Goal: Transaction & Acquisition: Purchase product/service

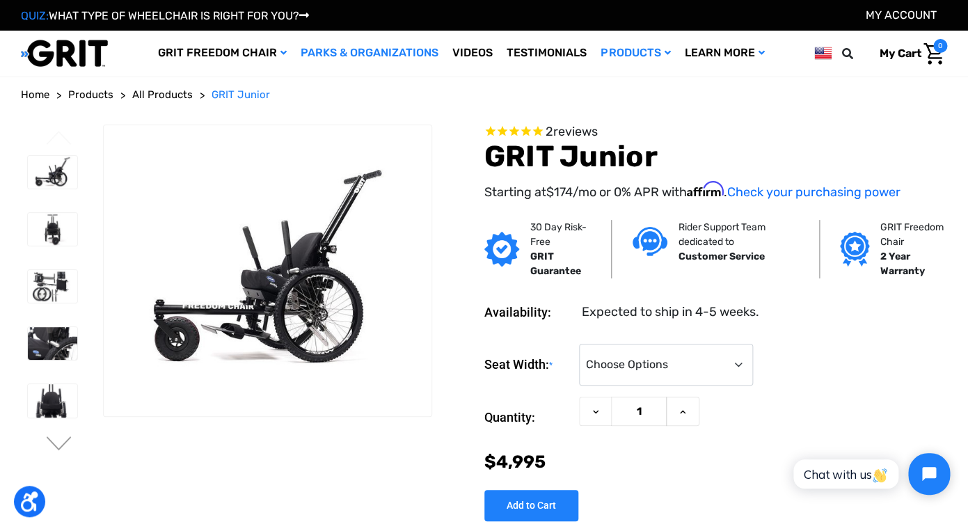
click at [393, 53] on link "Parks & Organizations" at bounding box center [370, 53] width 152 height 45
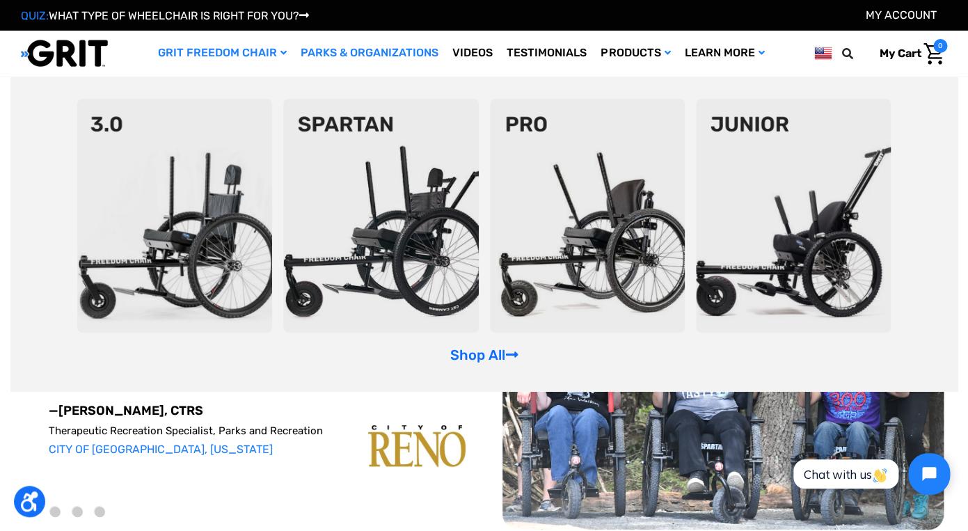
click at [831, 250] on img at bounding box center [793, 216] width 195 height 234
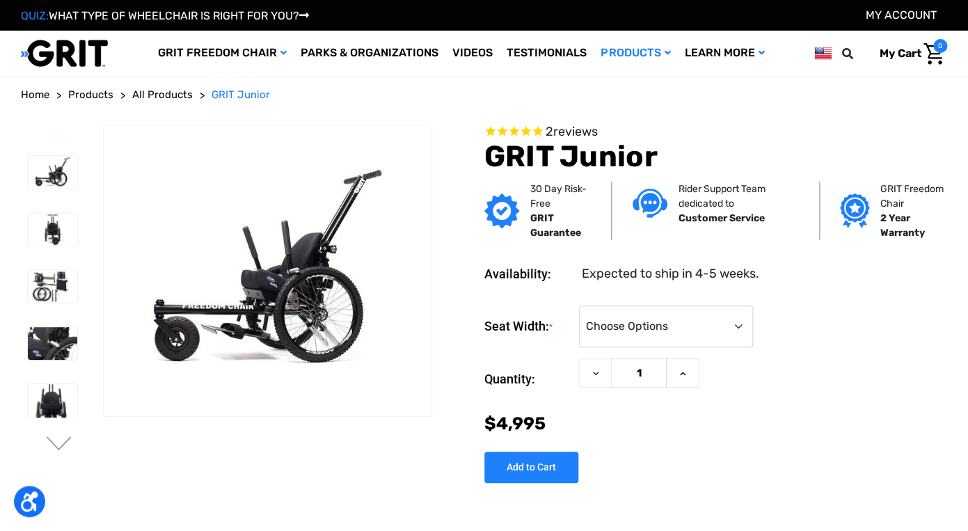
select select "337"
click option "11-12"" at bounding box center [0, 0] width 0 height 0
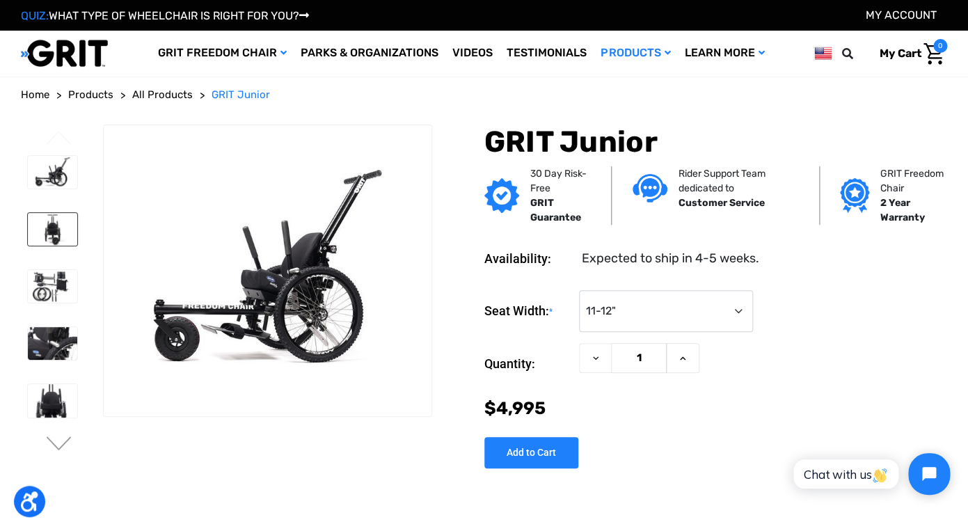
click at [60, 229] on img at bounding box center [52, 229] width 49 height 33
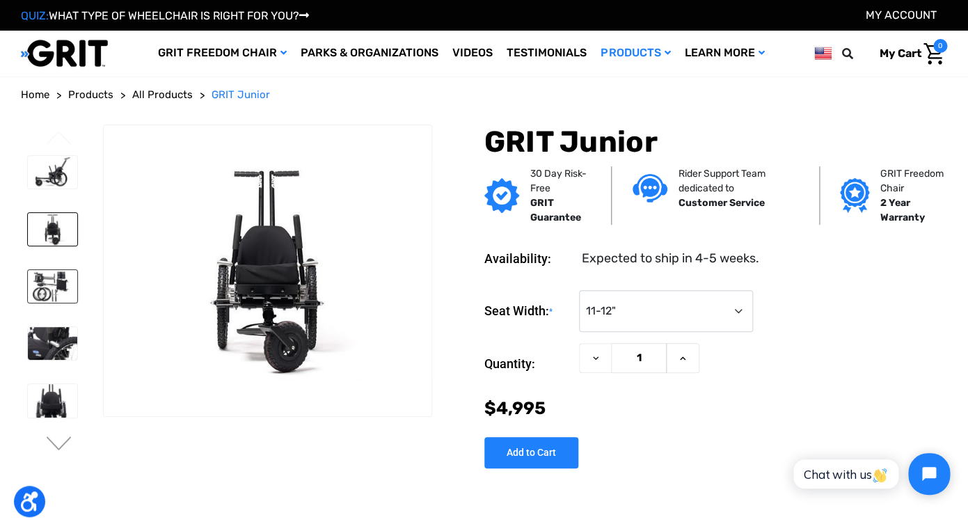
click at [56, 285] on img at bounding box center [52, 286] width 49 height 33
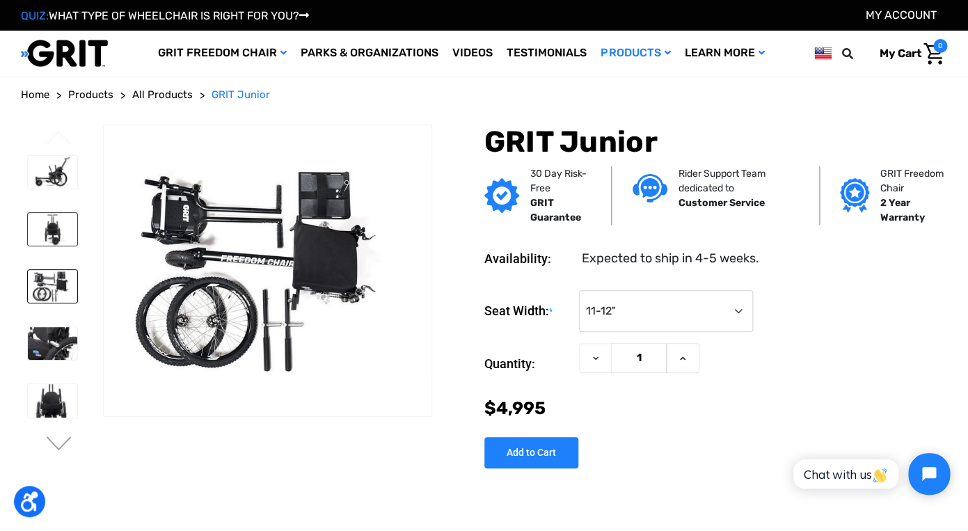
click at [53, 228] on img at bounding box center [52, 229] width 49 height 33
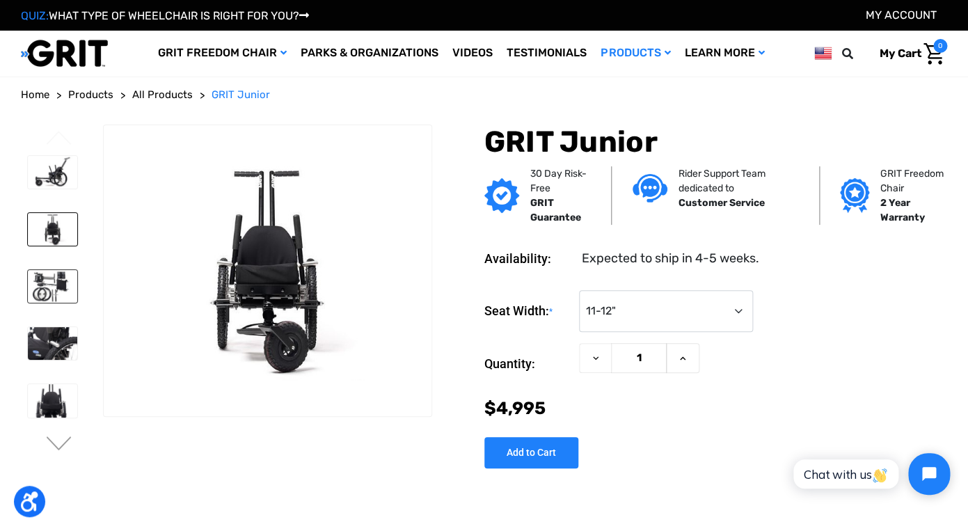
click at [61, 296] on img at bounding box center [52, 286] width 49 height 33
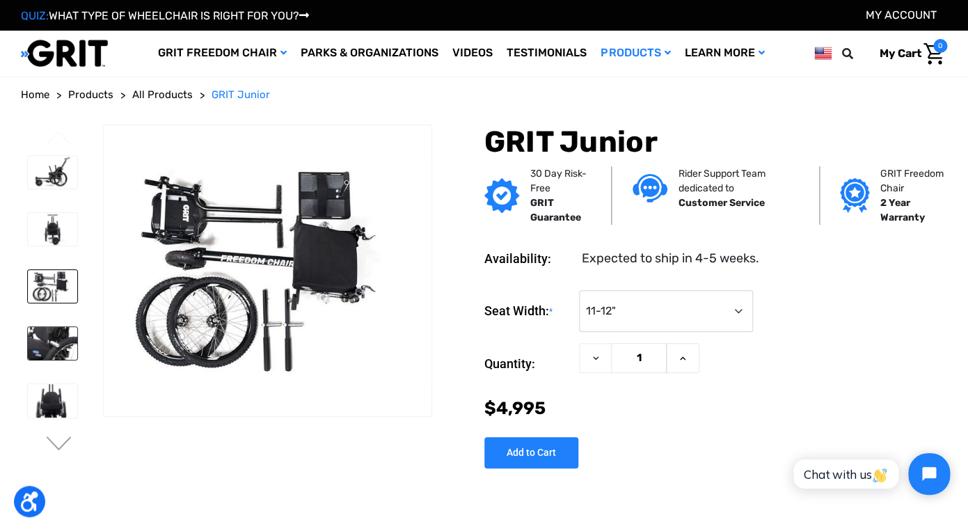
click at [61, 340] on img at bounding box center [52, 343] width 49 height 33
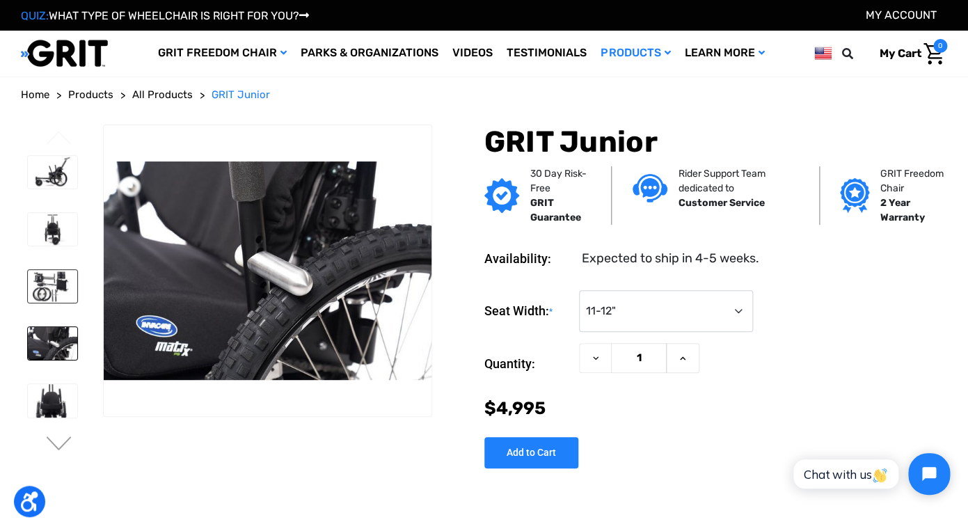
click at [50, 282] on img at bounding box center [52, 286] width 49 height 33
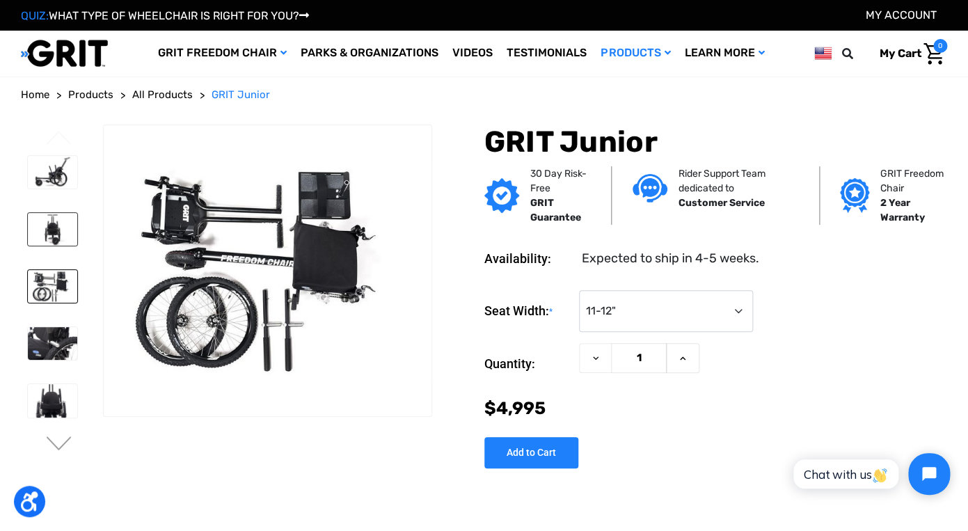
click at [53, 243] on img at bounding box center [52, 229] width 49 height 33
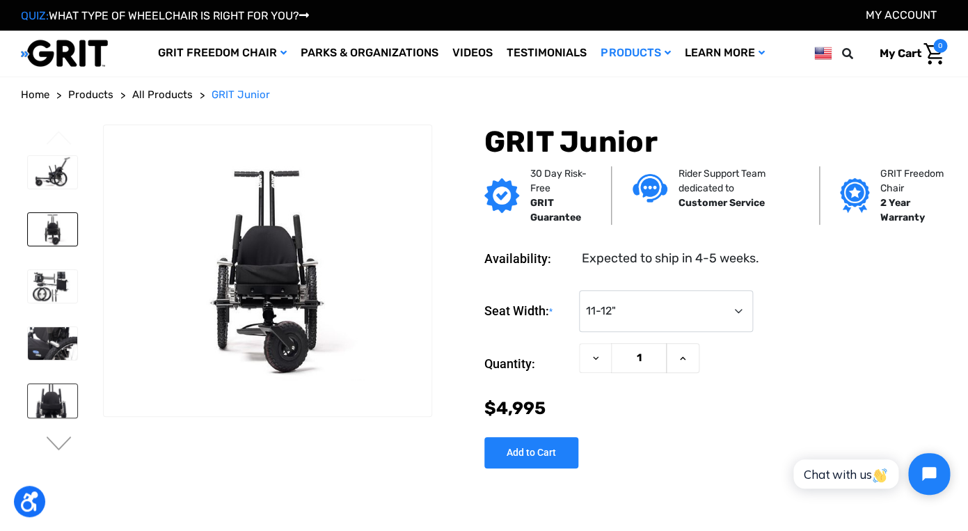
click at [48, 387] on img at bounding box center [52, 400] width 49 height 33
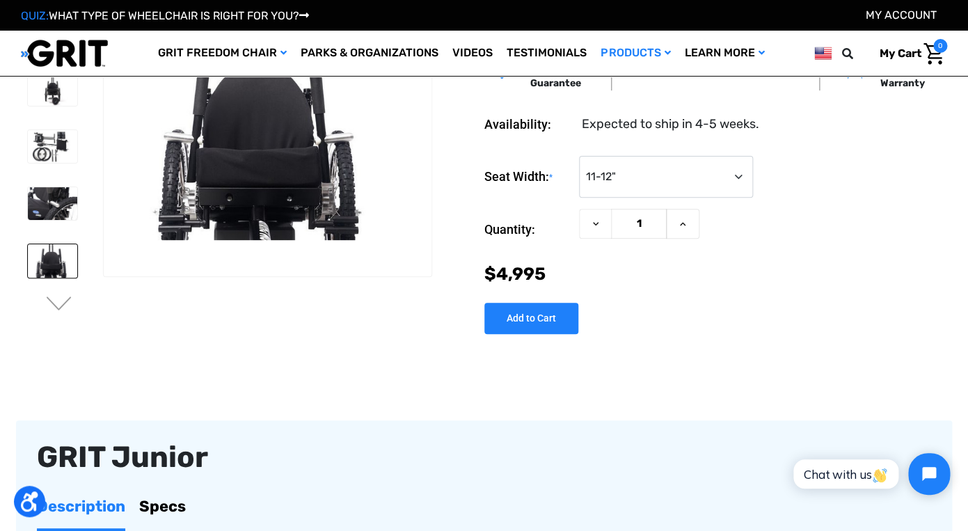
scroll to position [69, 0]
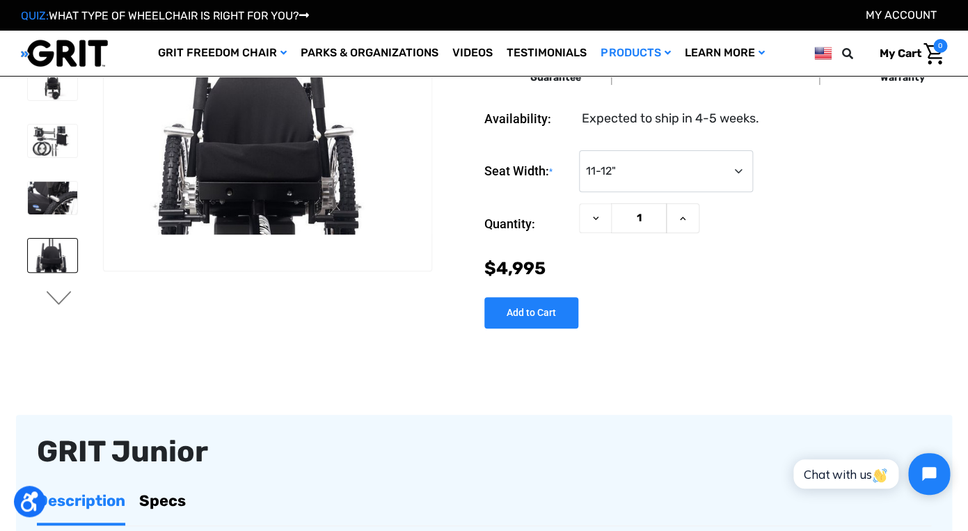
click at [60, 298] on button "Next" at bounding box center [59, 299] width 29 height 17
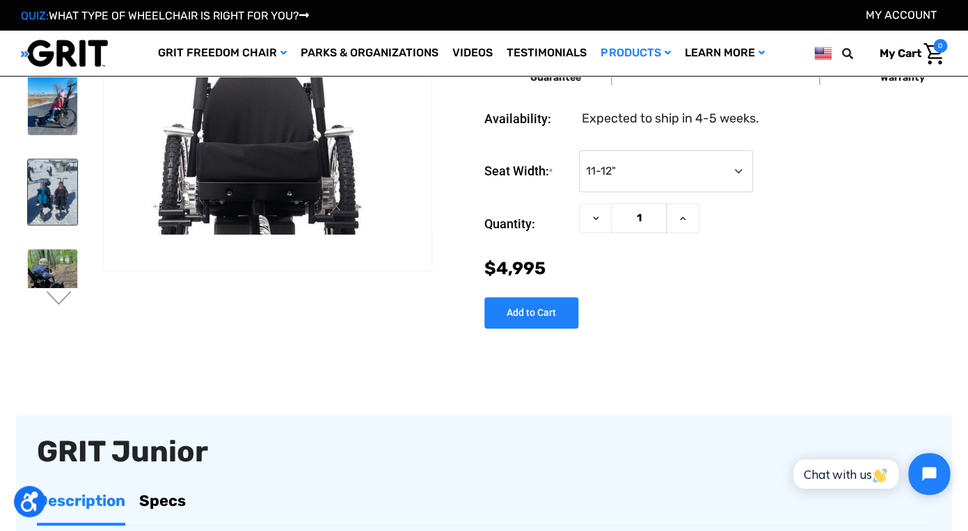
click at [58, 198] on img at bounding box center [52, 191] width 49 height 65
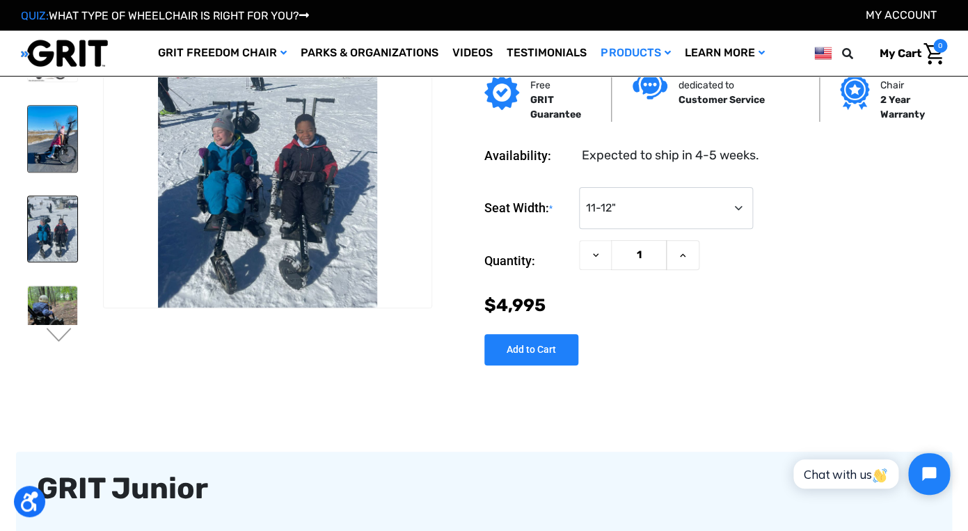
click at [61, 134] on img at bounding box center [52, 138] width 49 height 65
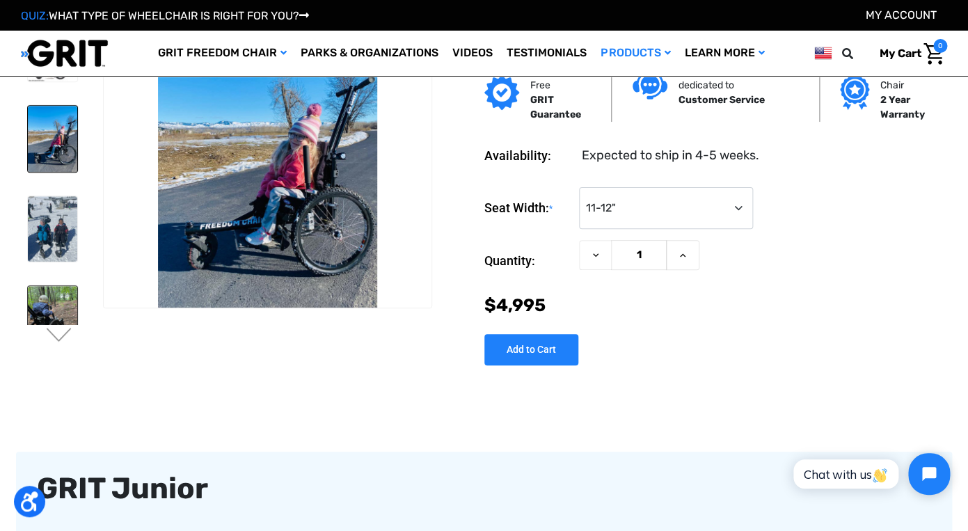
click at [57, 299] on img at bounding box center [52, 318] width 49 height 65
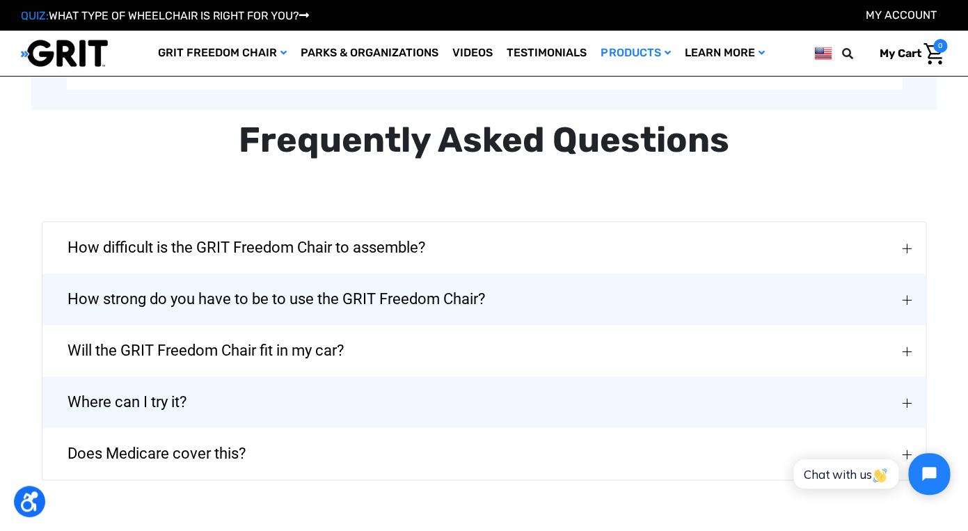
scroll to position [2452, 0]
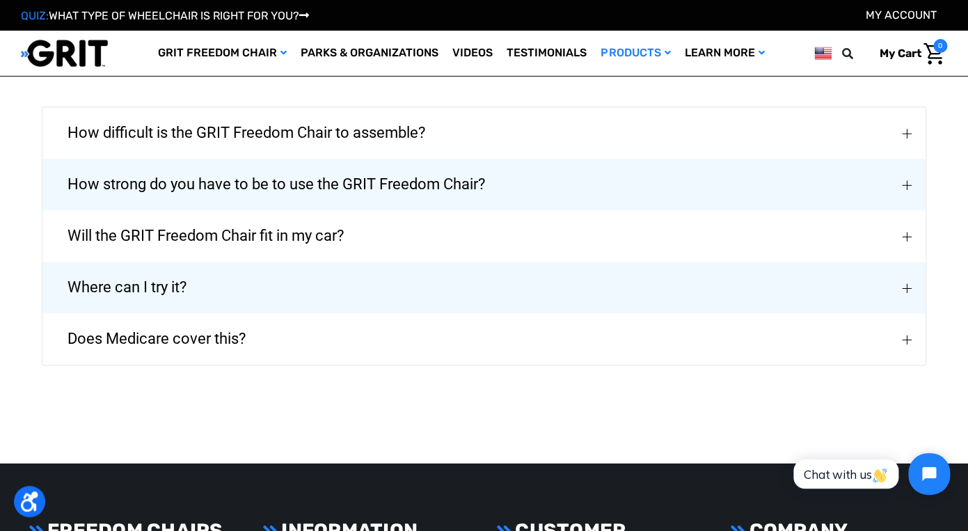
click at [495, 291] on button "Where can I try it?" at bounding box center [483, 287] width 883 height 51
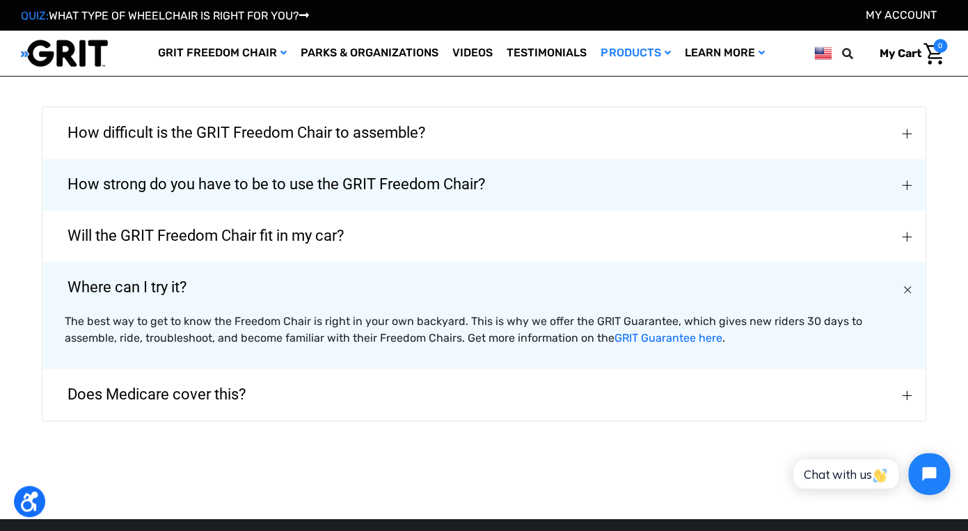
click at [207, 393] on span "Does Medicare cover this?" at bounding box center [157, 394] width 220 height 50
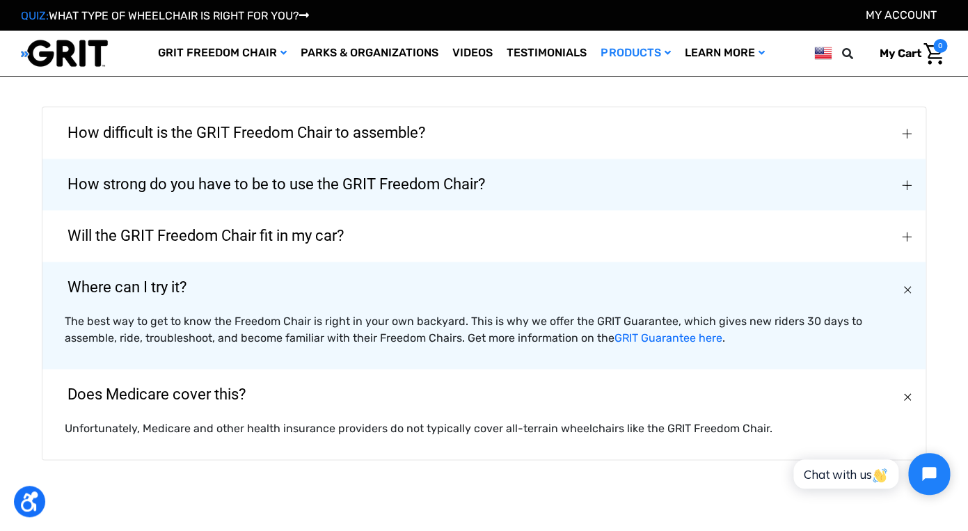
click at [245, 241] on span "Will the GRIT Freedom Chair fit in my car?" at bounding box center [206, 236] width 318 height 50
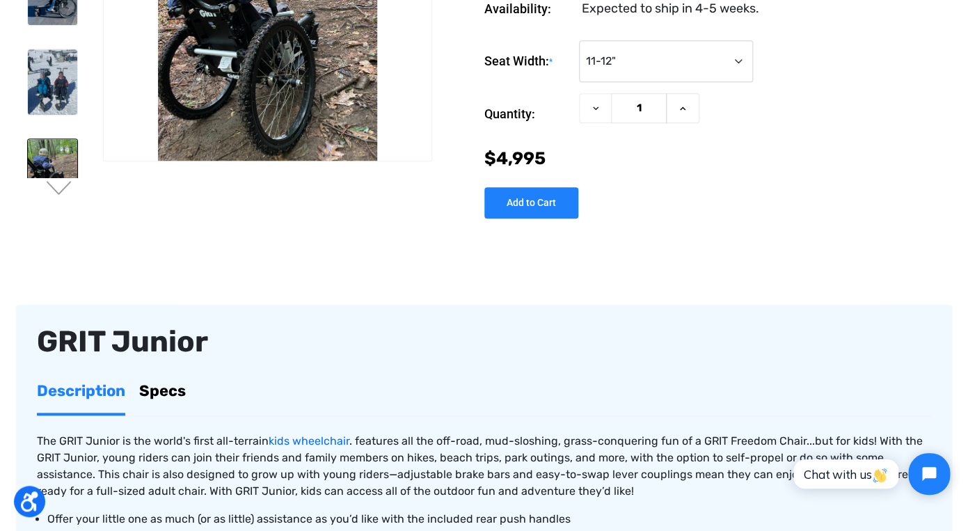
scroll to position [0, 0]
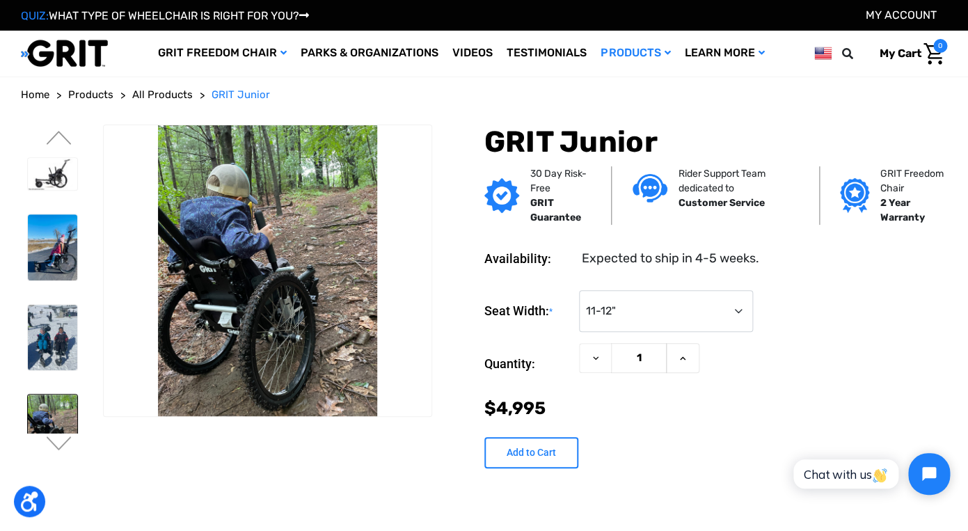
click at [518, 452] on input "Add to Cart" at bounding box center [531, 452] width 94 height 31
type input "Add to Cart"
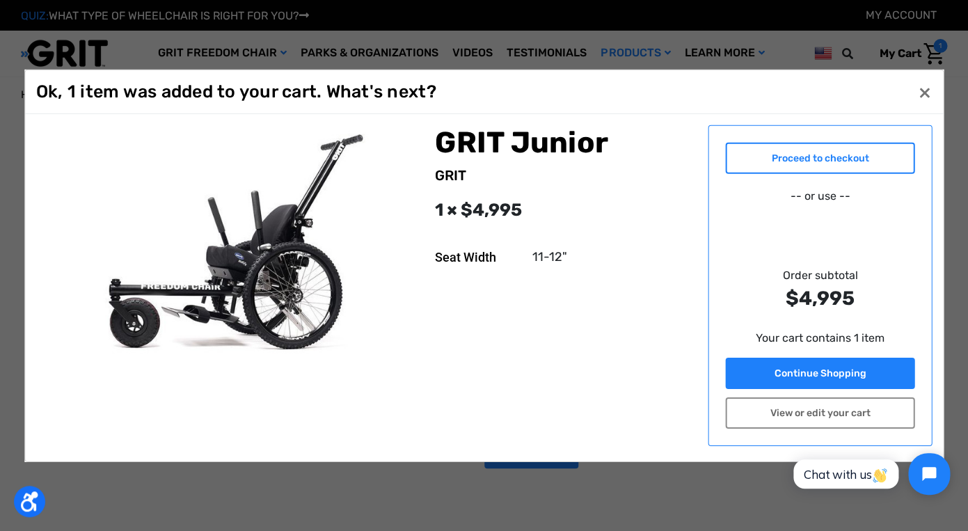
click at [859, 152] on link "Proceed to checkout" at bounding box center [819, 157] width 189 height 31
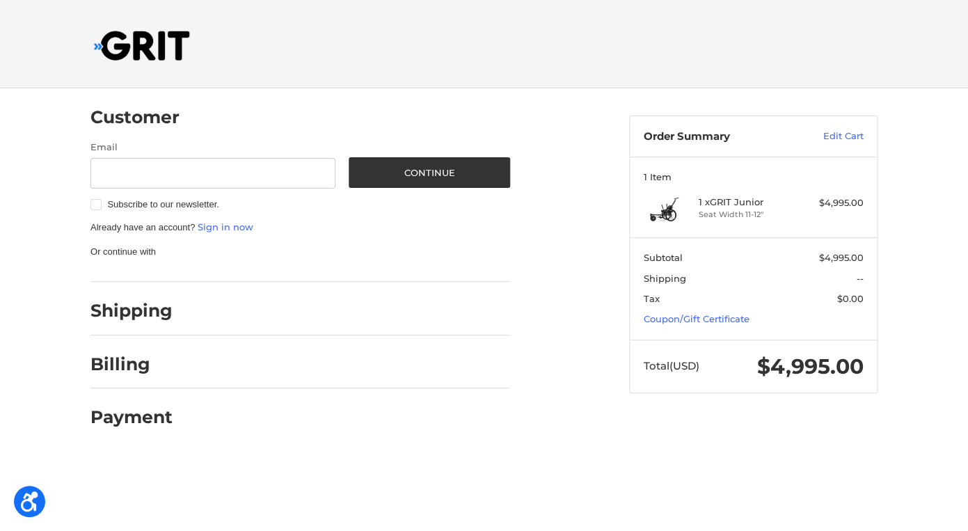
click at [135, 365] on h2 "Billing" at bounding box center [130, 364] width 81 height 22
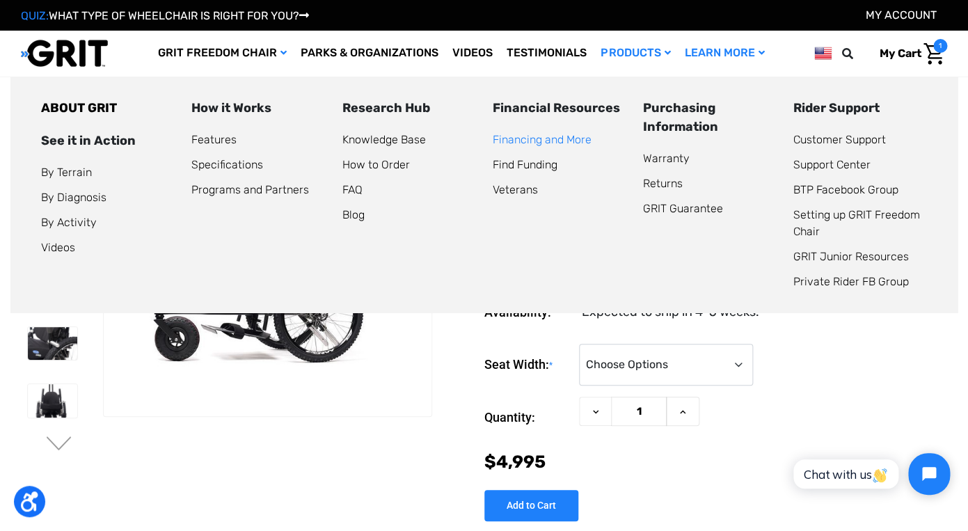
click at [544, 141] on link "Financing and More" at bounding box center [541, 139] width 99 height 13
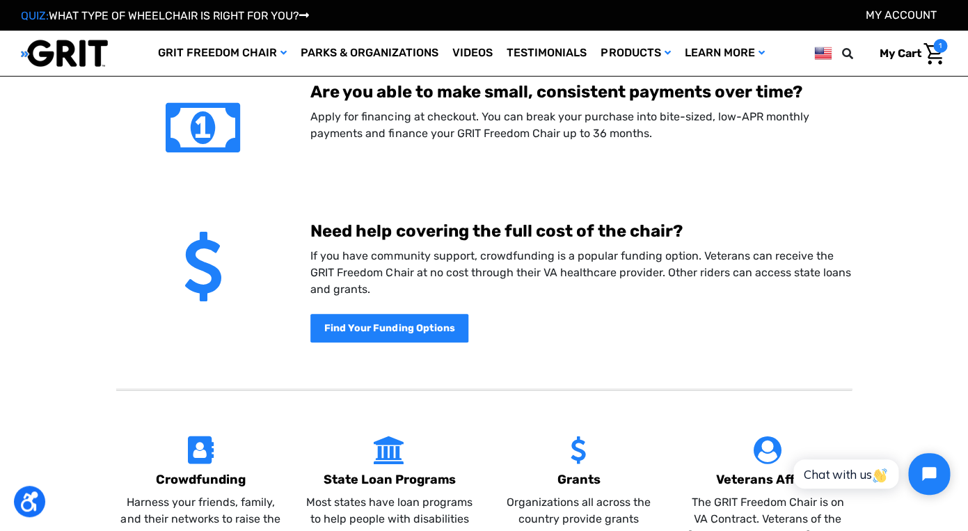
scroll to position [246, 0]
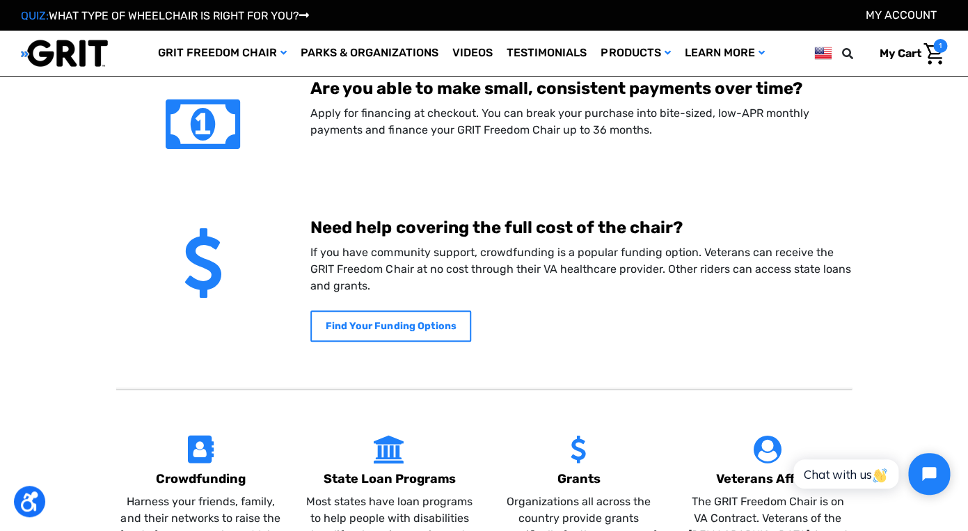
click at [411, 327] on b "Find Your Funding Options" at bounding box center [391, 326] width 130 height 12
